Goal: Task Accomplishment & Management: Complete application form

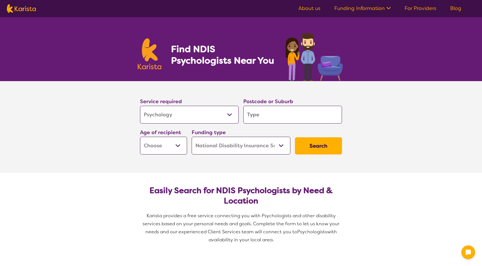
select select "Psychology"
select select "NDIS"
select select "Psychology"
select select "NDIS"
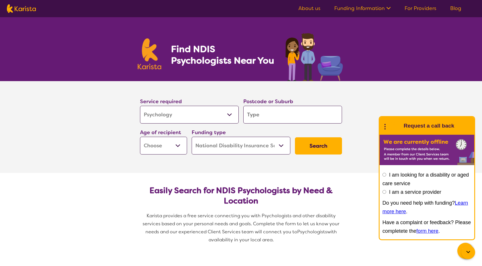
click at [253, 118] on input "search" at bounding box center [292, 115] width 99 height 18
click at [219, 113] on select "Allied Health Assistant Assessment ([MEDICAL_DATA] or [MEDICAL_DATA]) Behaviour…" at bounding box center [189, 115] width 99 height 18
select select "Assessment ([MEDICAL_DATA] or [MEDICAL_DATA])"
click at [140, 106] on select "Allied Health Assistant Assessment ([MEDICAL_DATA] or [MEDICAL_DATA]) Behaviour…" at bounding box center [189, 115] width 99 height 18
select select "Assessment ([MEDICAL_DATA] or [MEDICAL_DATA])"
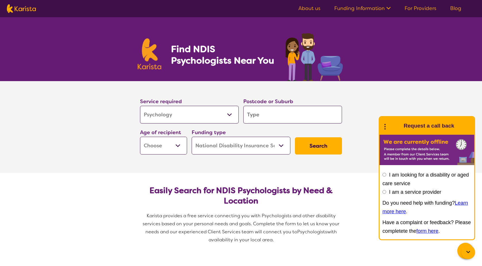
click at [281, 117] on input "search" at bounding box center [292, 115] width 99 height 18
type input "2428"
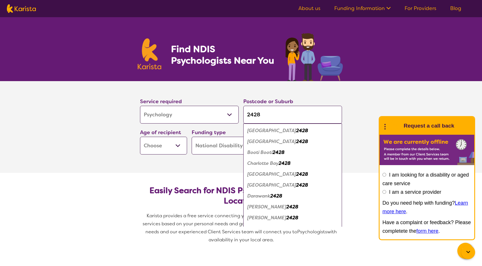
type input "2428"
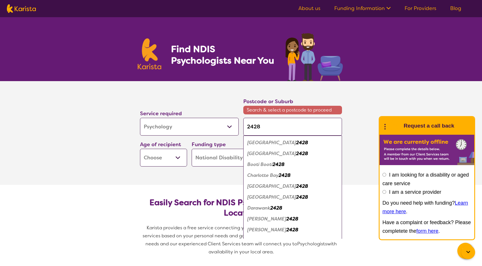
type input "2428 t"
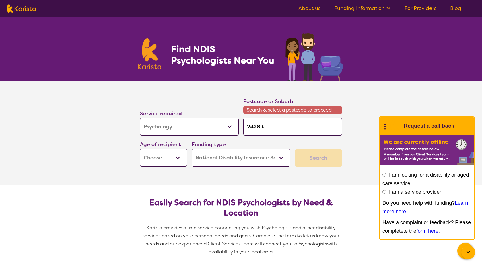
type input "2428 tu"
type input "2428 tun"
type input "2428 tunc"
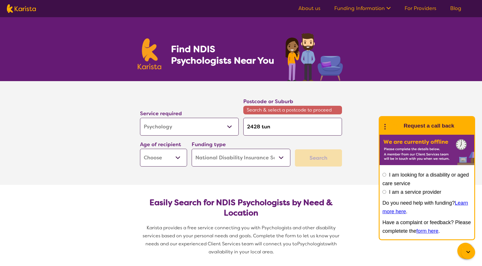
type input "2428 tunc"
type input "2428 tun"
type input "2428 tu"
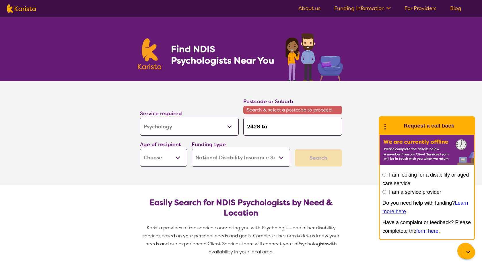
type input "2428 t"
type input "2428"
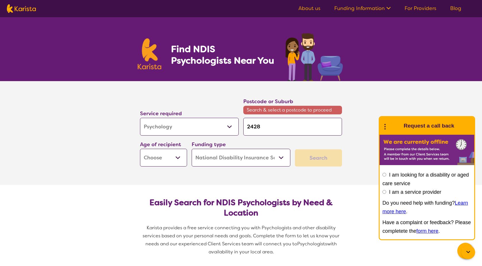
type input "2428"
type input "242"
type input "24"
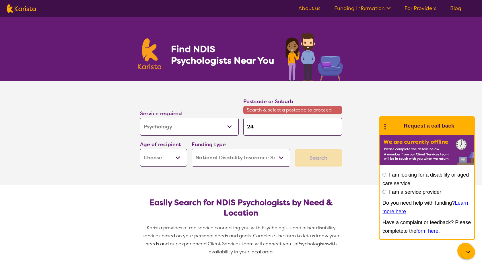
type input "2"
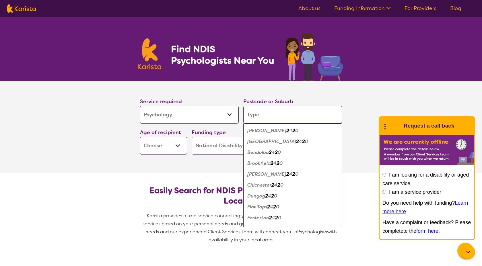
type input "t"
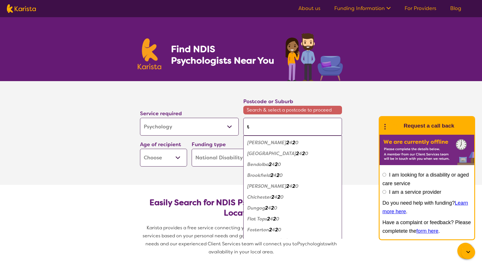
type input "ti"
type input "[PERSON_NAME]"
type input "ti"
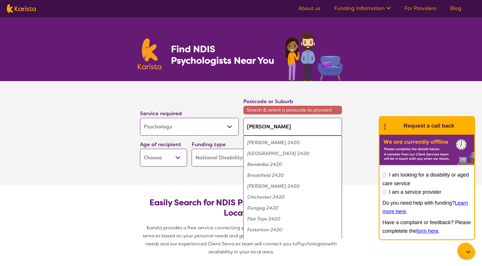
type input "ti"
type input "t"
type input "tu"
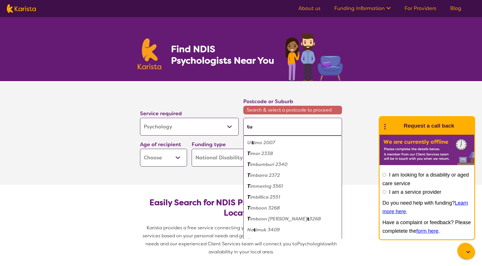
type input "tun"
type input "tunc"
type input "tuncu"
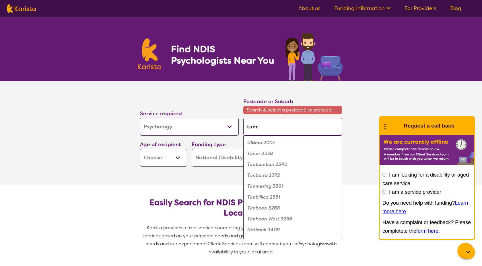
type input "tuncu"
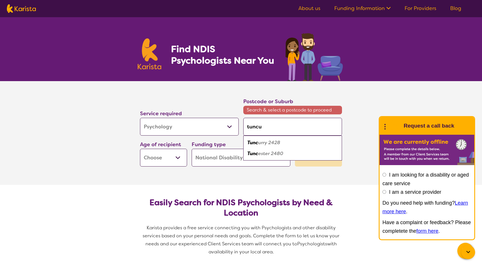
type input "tuncur"
click at [287, 146] on div "Tuncur ry 2428" at bounding box center [292, 142] width 93 height 11
type input "2428"
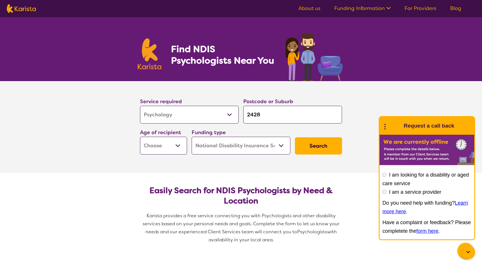
click at [167, 147] on select "Early Childhood - 0 to 9 Child - 10 to 11 Adolescent - 12 to 17 Adult - 18 to 6…" at bounding box center [163, 146] width 47 height 18
select select "EC"
click at [140, 137] on select "Early Childhood - 0 to 9 Child - 10 to 11 Adolescent - 12 to 17 Adult - 18 to 6…" at bounding box center [163, 146] width 47 height 18
select select "EC"
click at [318, 150] on button "Search" at bounding box center [318, 145] width 47 height 17
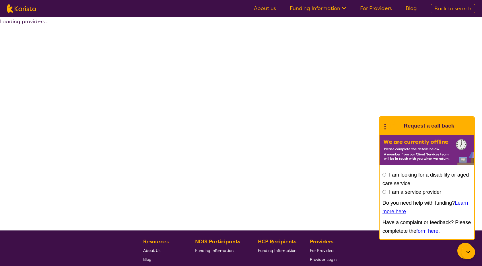
select select "NDIS"
select select "Assessment ([MEDICAL_DATA] or [MEDICAL_DATA])"
select select "EC"
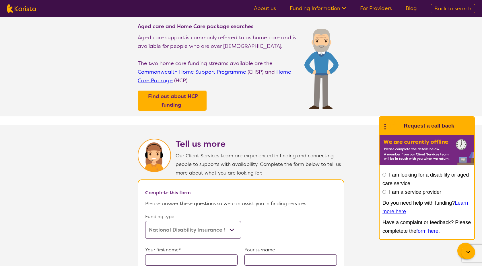
scroll to position [184, 0]
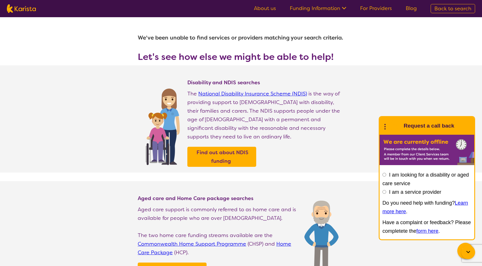
select select "Psychology"
select select "EC"
select select "NDIS"
select select "Psychology"
select select "EC"
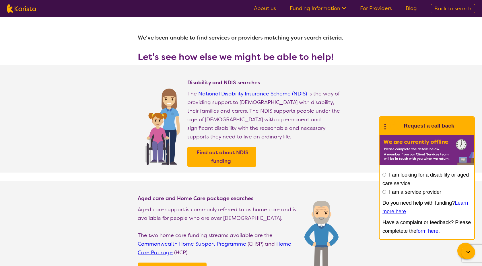
select select "NDIS"
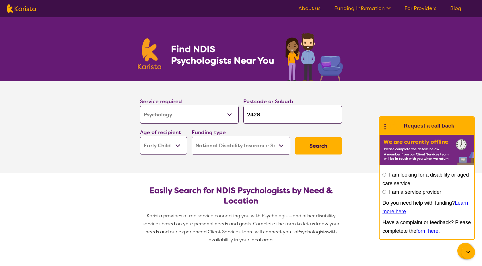
click at [324, 148] on button "Search" at bounding box center [318, 145] width 47 height 17
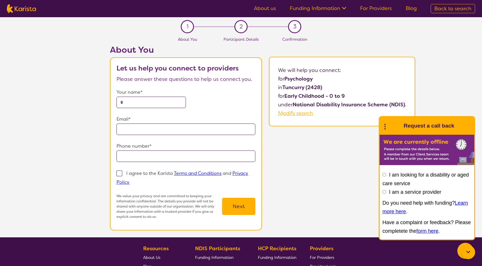
click at [133, 104] on input "text" at bounding box center [151, 102] width 69 height 11
type input "**********"
click at [145, 158] on input "tel" at bounding box center [186, 156] width 139 height 11
type input "**********"
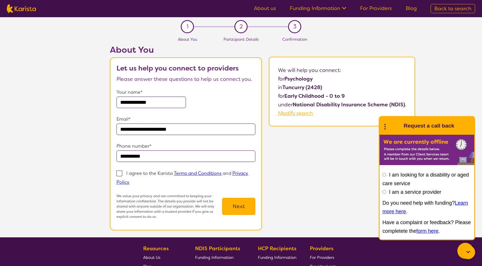
click at [119, 174] on span at bounding box center [120, 174] width 6 height 6
click at [129, 180] on input "I agree to the Karista Terms and Conditions and Privacy Policy" at bounding box center [131, 182] width 4 height 4
checkbox input "true"
click at [239, 212] on button "Next" at bounding box center [238, 206] width 33 height 17
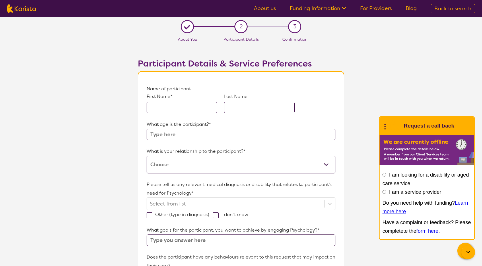
click at [165, 108] on input "text" at bounding box center [182, 107] width 71 height 11
type input "Dexter"
click at [244, 108] on input "text" at bounding box center [259, 107] width 71 height 11
type input "[PERSON_NAME]"
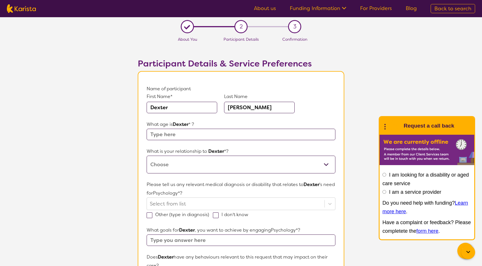
click at [181, 140] on input "text" at bounding box center [241, 134] width 189 height 11
type input "5"
click at [192, 163] on select "This request is for myself I am their parent I am their child I am their spouse…" at bounding box center [241, 165] width 189 height 18
select select "I am their parent"
click at [147, 156] on select "This request is for myself I am their parent I am their child I am their spouse…" at bounding box center [241, 165] width 189 height 18
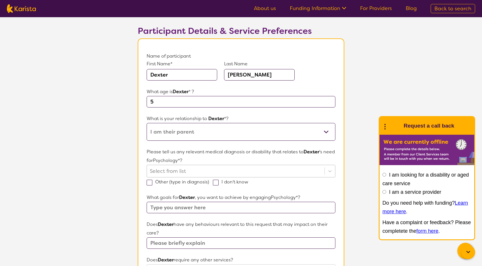
click at [218, 178] on div "Select from list" at bounding box center [241, 171] width 189 height 13
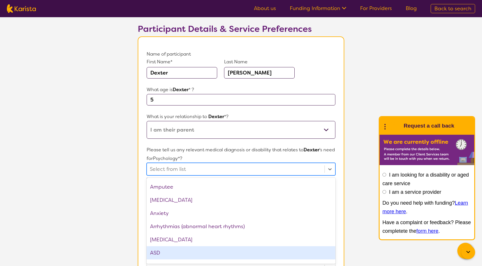
scroll to position [51, 0]
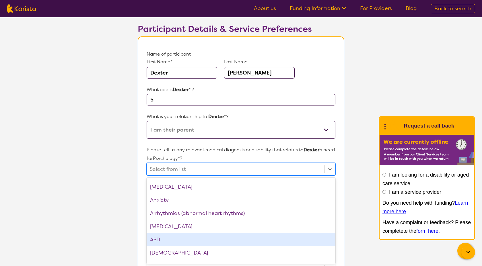
click at [188, 244] on div "ASD" at bounding box center [241, 239] width 189 height 13
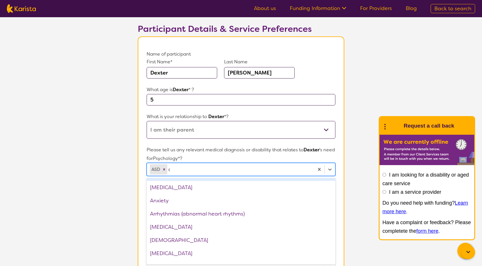
scroll to position [0, 0]
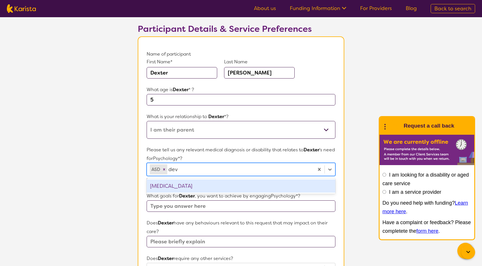
type input "deve"
click at [186, 187] on div "[MEDICAL_DATA]" at bounding box center [241, 186] width 189 height 13
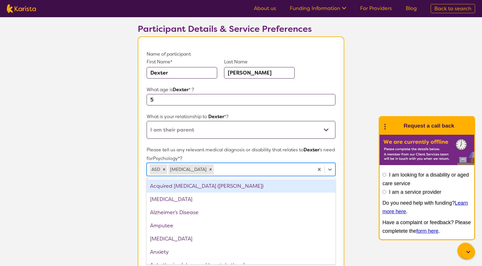
click at [246, 146] on p "Please tell us any relevant medical diagnosis or disability that relates to [PE…" at bounding box center [241, 154] width 189 height 17
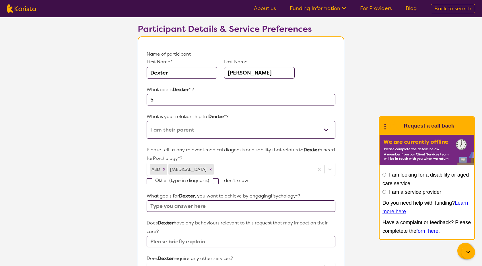
click at [254, 206] on input "text" at bounding box center [241, 206] width 189 height 11
type input "Better Behaviour, less meltdowns, better coping with emotional outbursts"
click at [267, 241] on input "text" at bounding box center [241, 241] width 189 height 11
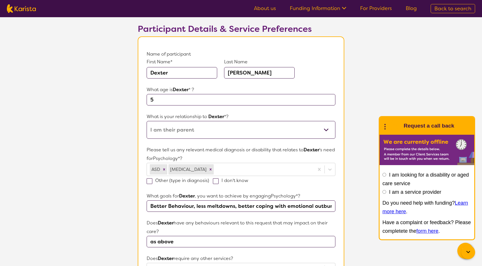
type input "as above"
click at [329, 254] on form "Name of participant First Name* [PERSON_NAME] Last Name [PERSON_NAME] What age …" at bounding box center [241, 252] width 189 height 405
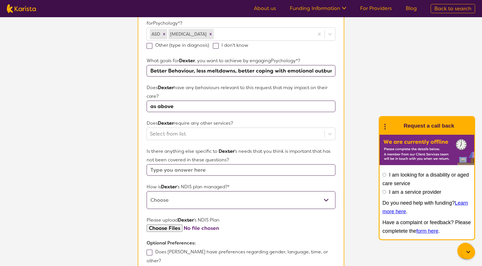
scroll to position [172, 0]
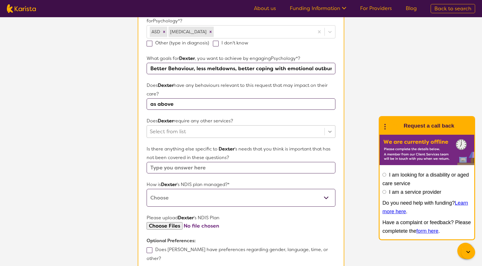
click at [331, 133] on icon at bounding box center [330, 132] width 6 height 6
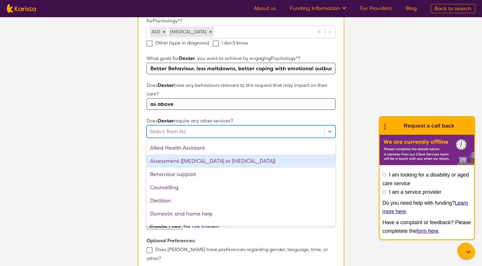
click at [298, 162] on div "Assessment ([MEDICAL_DATA] or [MEDICAL_DATA])" at bounding box center [241, 161] width 189 height 13
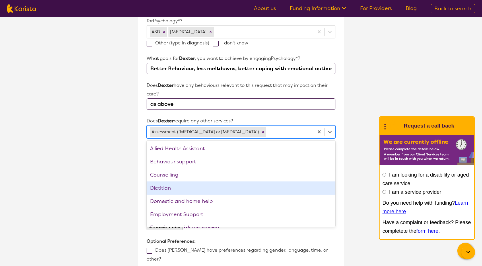
click at [234, 193] on div "Dietitian" at bounding box center [241, 188] width 189 height 13
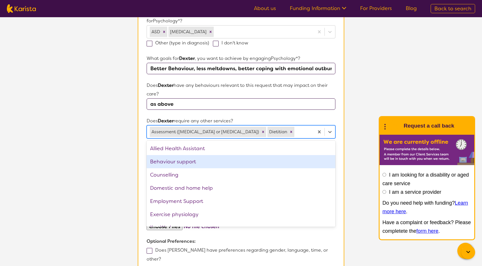
click at [294, 163] on div "Behaviour support" at bounding box center [241, 161] width 189 height 13
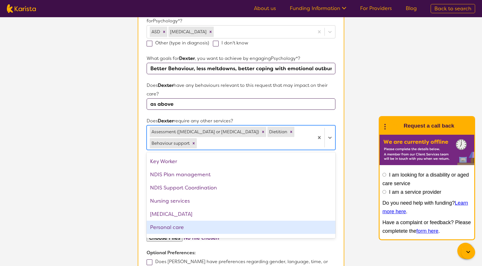
scroll to position [78, 0]
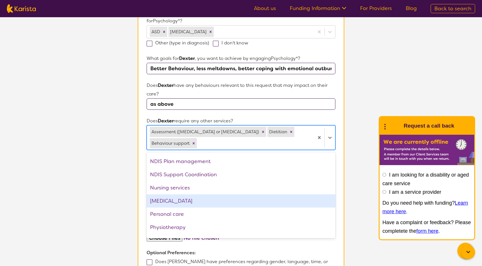
click at [217, 195] on div "[MEDICAL_DATA]" at bounding box center [241, 201] width 189 height 13
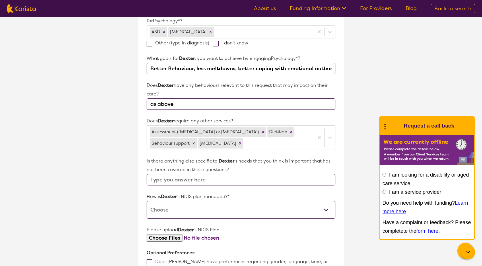
click at [355, 166] on section "L About You 2 Participant Details 3 Confirmation Participant Details & Service …" at bounding box center [241, 104] width 482 height 519
click at [182, 180] on input "text" at bounding box center [241, 179] width 189 height 11
type input "n/a"
click at [171, 211] on select "Self-managed NDIS plan Managed by a registered plan management provider (not th…" at bounding box center [241, 210] width 189 height 18
select select "Plan Managed"
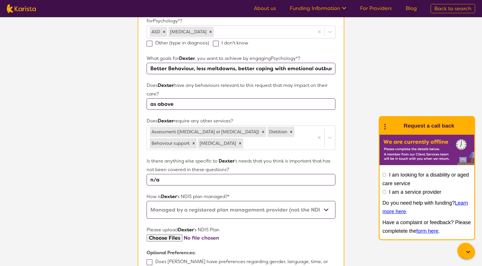
click at [147, 201] on select "Self-managed NDIS plan Managed by a registered plan management provider (not th…" at bounding box center [241, 210] width 189 height 18
click at [232, 212] on select "Self-managed NDIS plan Managed by a registered plan management provider (not th…" at bounding box center [241, 210] width 189 height 18
click at [359, 246] on section "L About You 2 Participant Details 3 Confirmation Participant Details & Service …" at bounding box center [241, 104] width 482 height 519
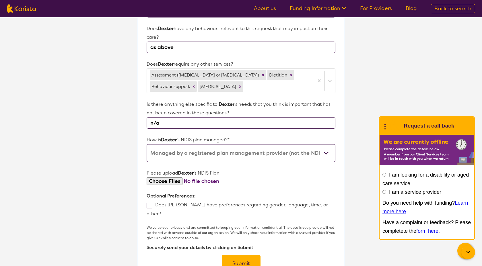
scroll to position [230, 0]
click at [239, 255] on button "Submit" at bounding box center [241, 263] width 39 height 17
